Goal: Check status: Check status

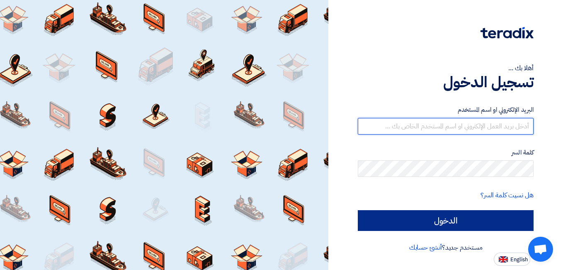
type input "[EMAIL_ADDRESS][DOMAIN_NAME]"
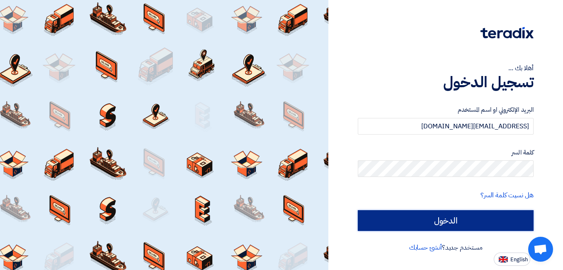
click at [431, 225] on input "الدخول" at bounding box center [446, 220] width 176 height 21
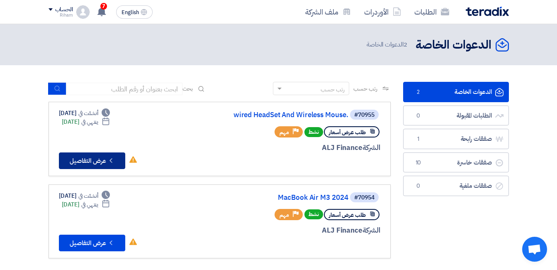
click at [103, 156] on button "Check details عرض التفاصيل" at bounding box center [92, 160] width 66 height 17
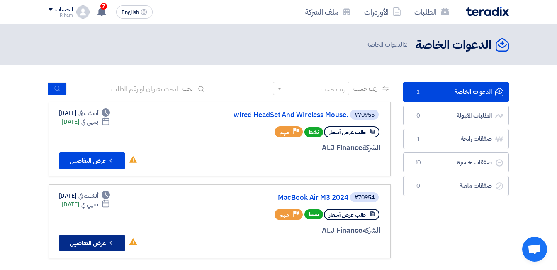
click at [111, 239] on icon "Check details" at bounding box center [111, 243] width 8 height 8
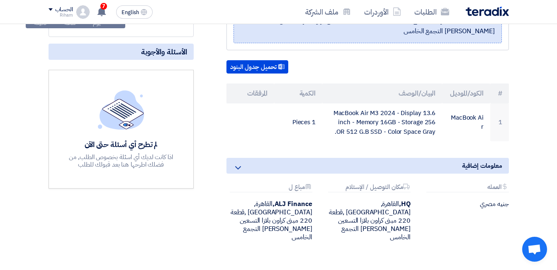
scroll to position [166, 0]
